Goal: Navigation & Orientation: Go to known website

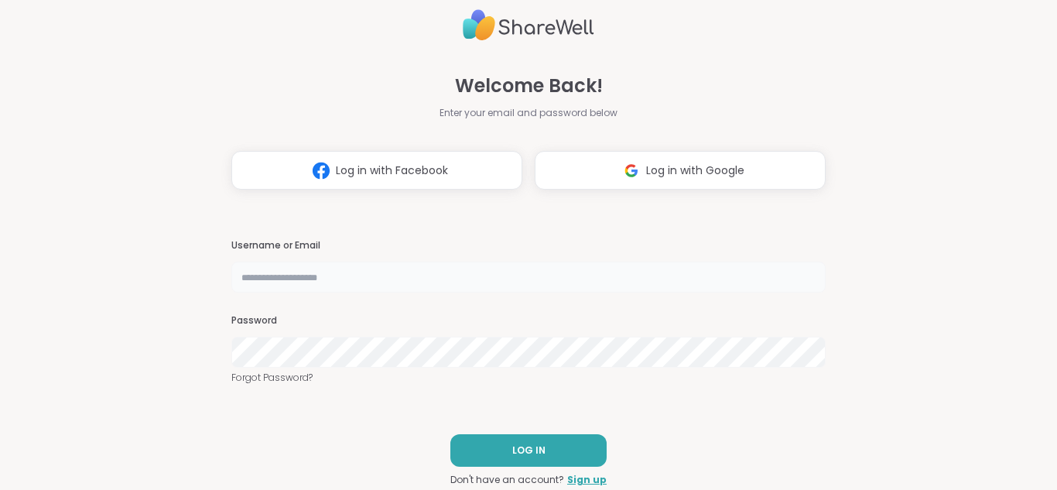
click at [397, 278] on input "text" at bounding box center [528, 277] width 594 height 31
type input "**********"
click at [340, 334] on div "Password" at bounding box center [528, 340] width 594 height 53
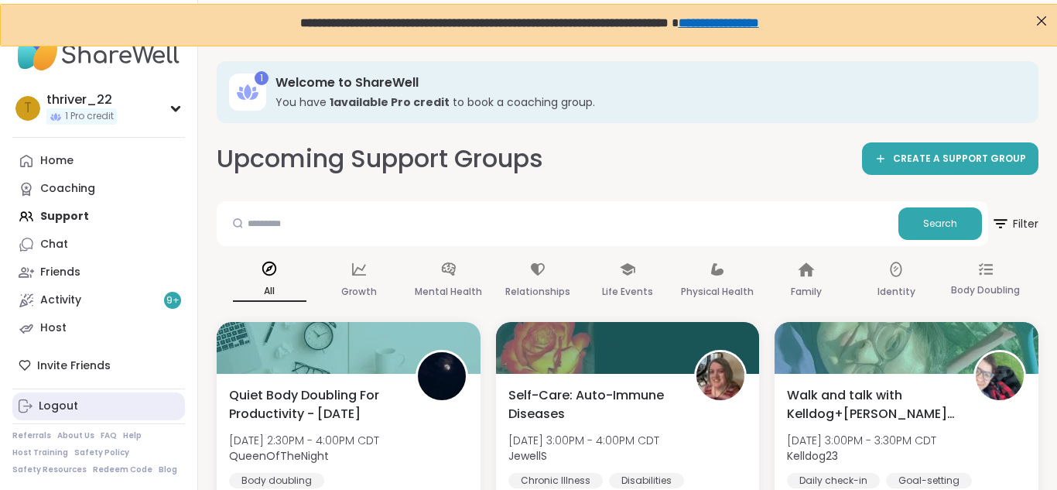
click at [66, 406] on div "Logout" at bounding box center [58, 406] width 39 height 15
